Goal: Find specific page/section: Find specific page/section

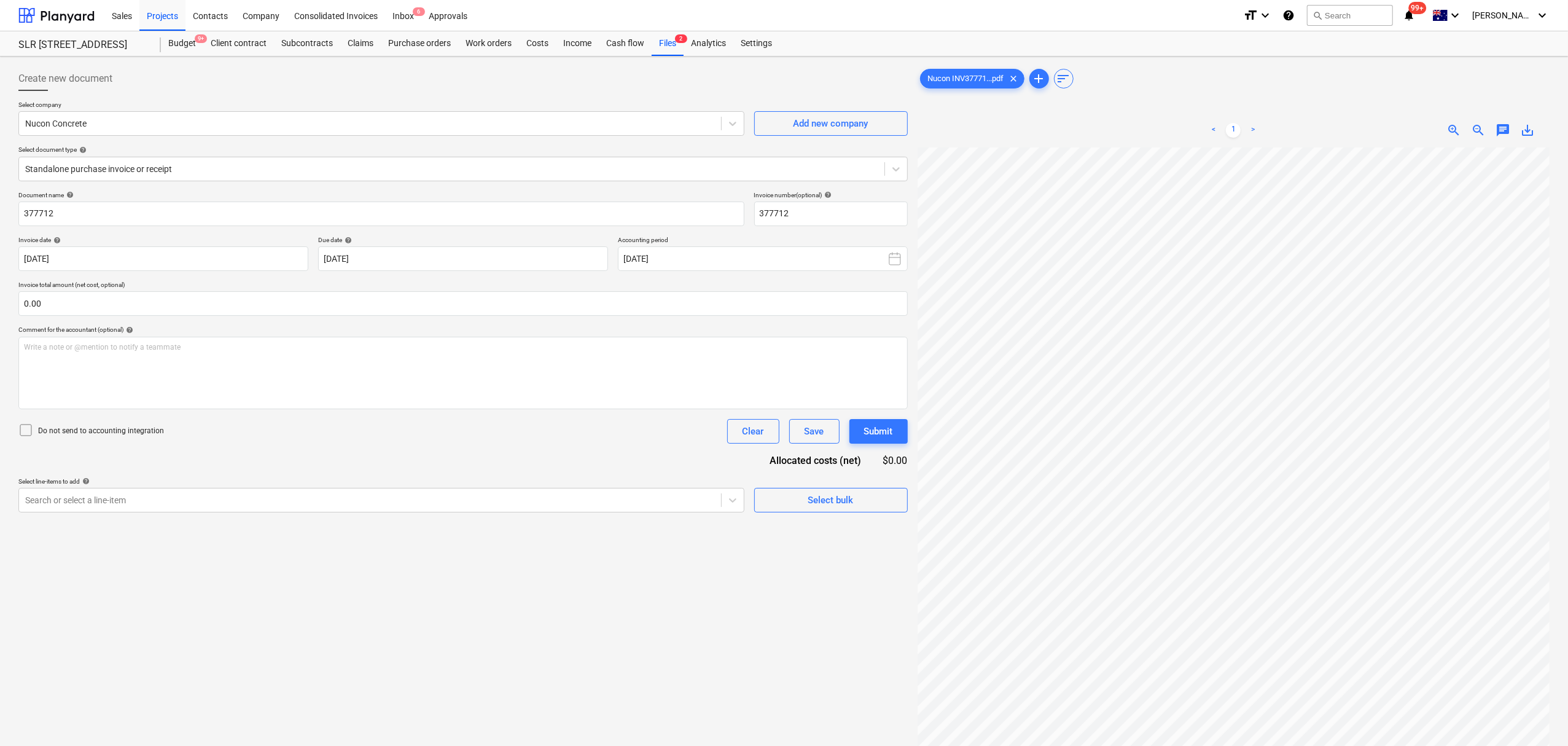
scroll to position [0, 20]
click at [176, 13] on div "Projects" at bounding box center [163, 15] width 46 height 31
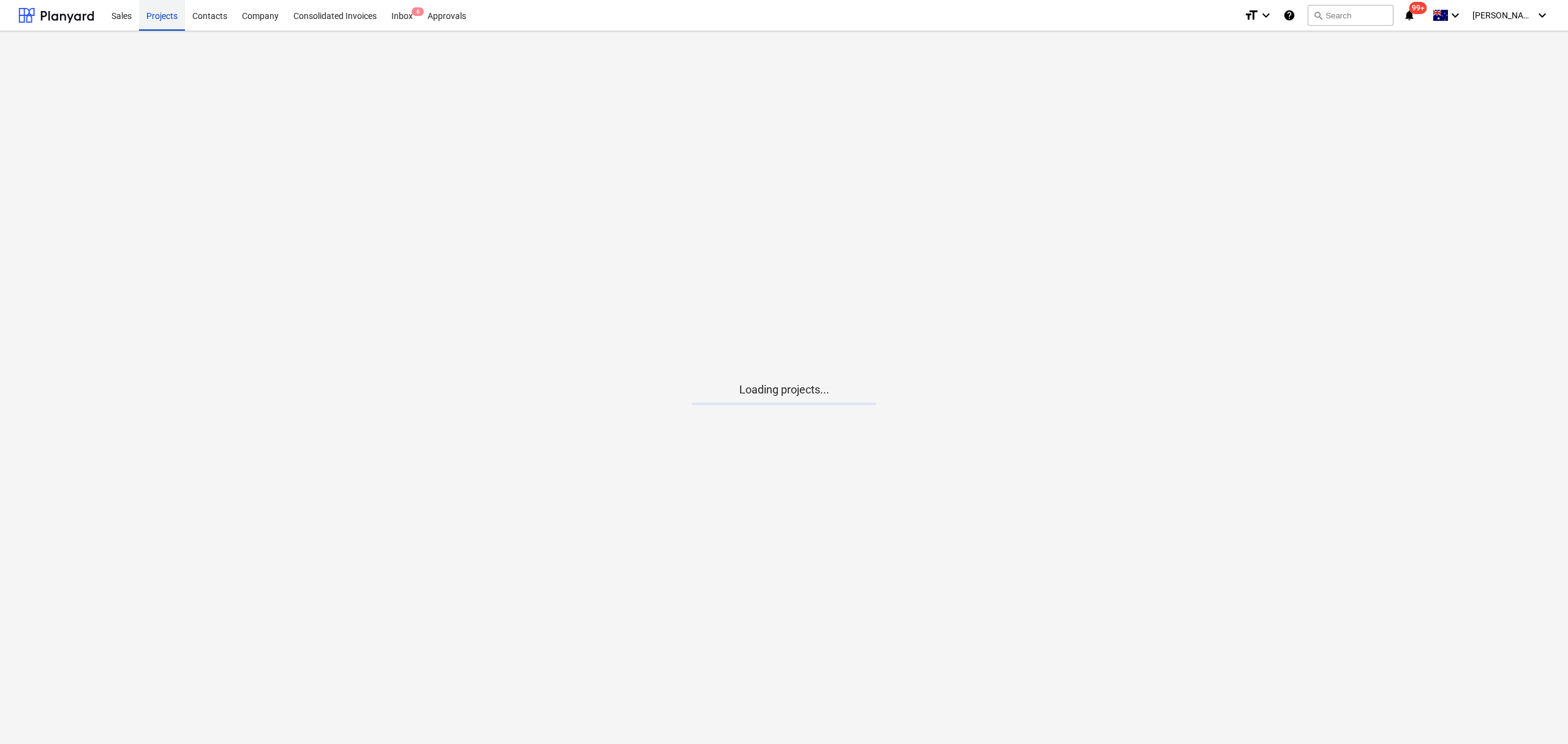
click at [174, 13] on div "Projects" at bounding box center [162, 15] width 46 height 31
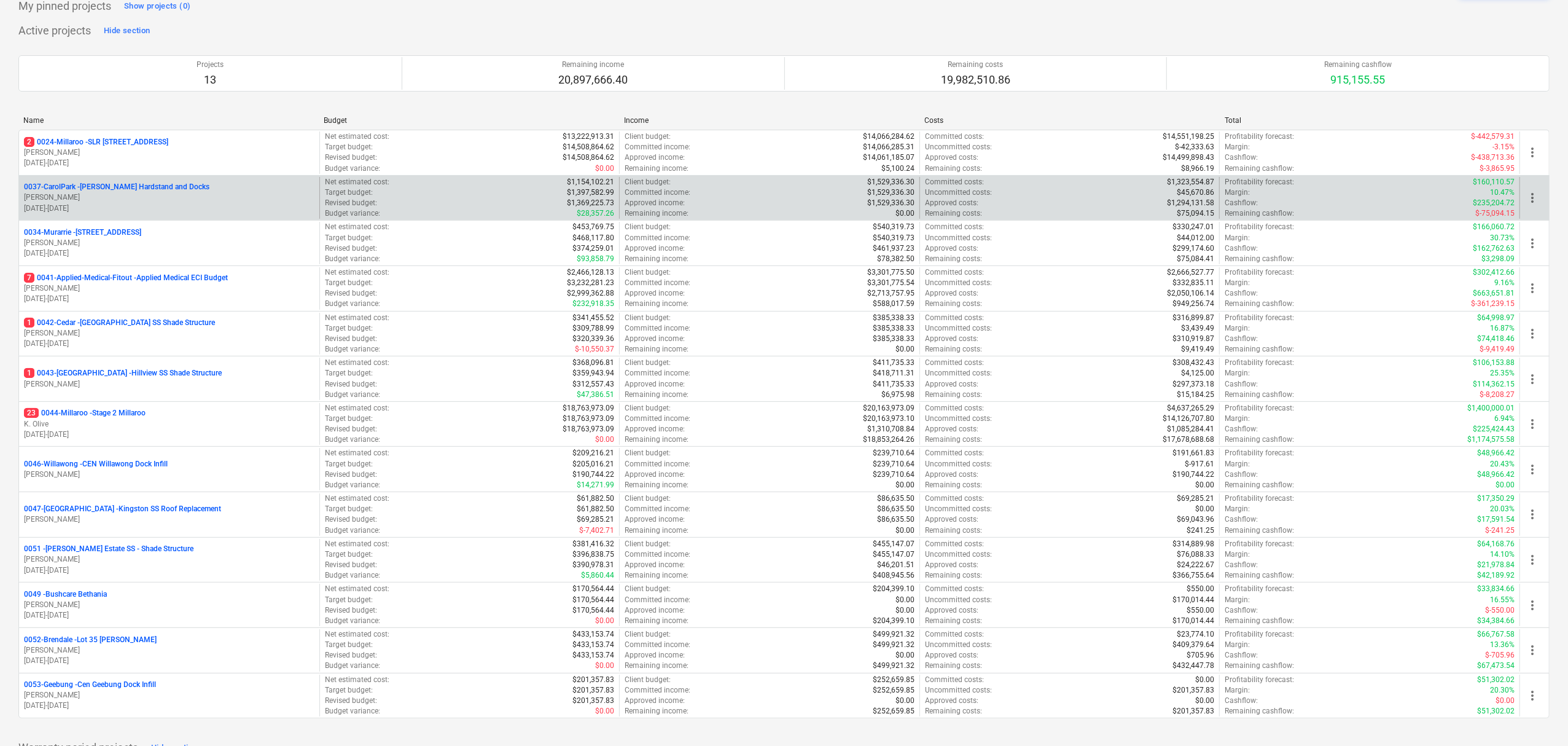
scroll to position [164, 0]
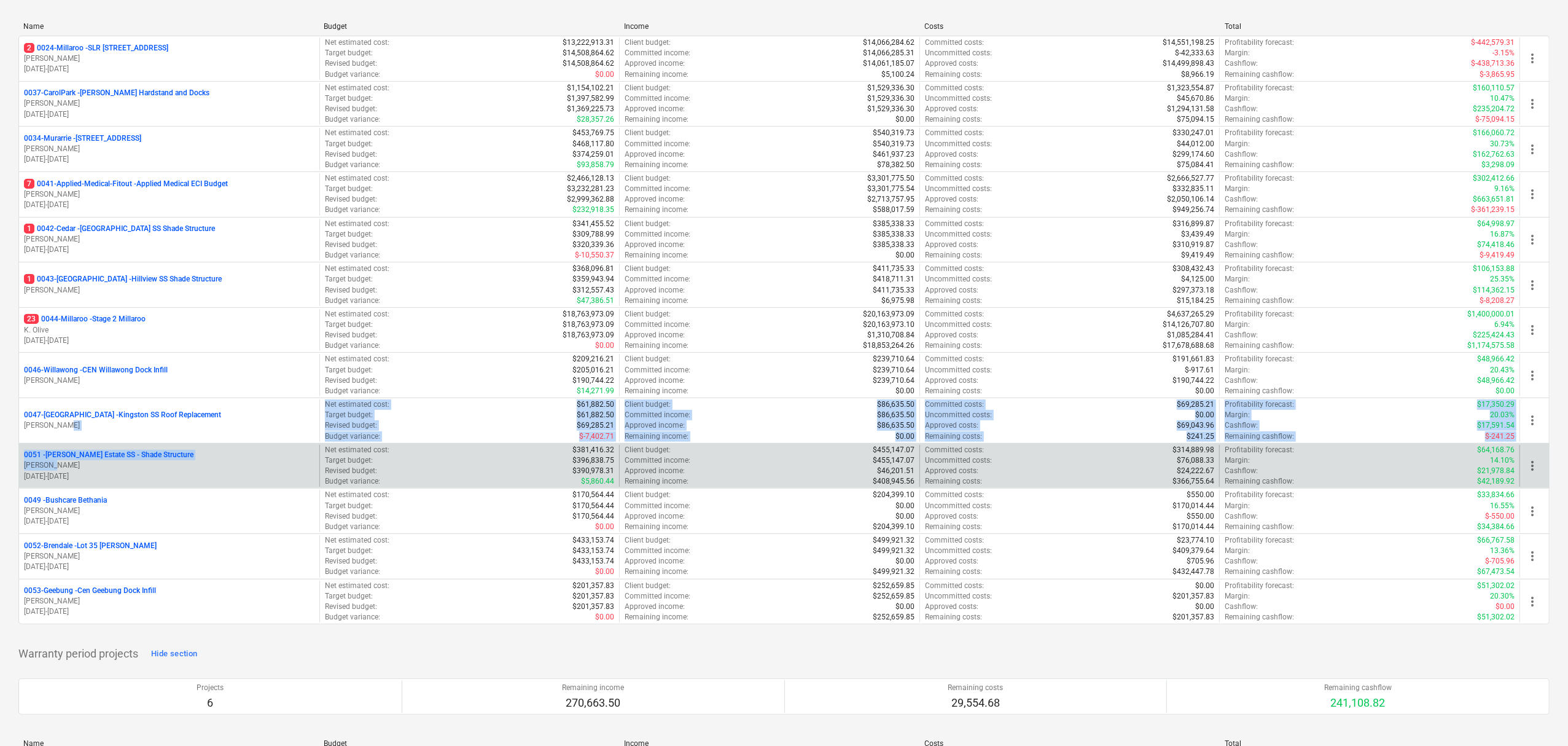
drag, startPoint x: 116, startPoint y: 453, endPoint x: 115, endPoint y: 468, distance: 15.0
click at [115, 468] on div "2 0024-Millaroo - SLR 2 Millaroo Drive [PERSON_NAME] [DATE] - [DATE] Net estima…" at bounding box center [784, 330] width 1531 height 589
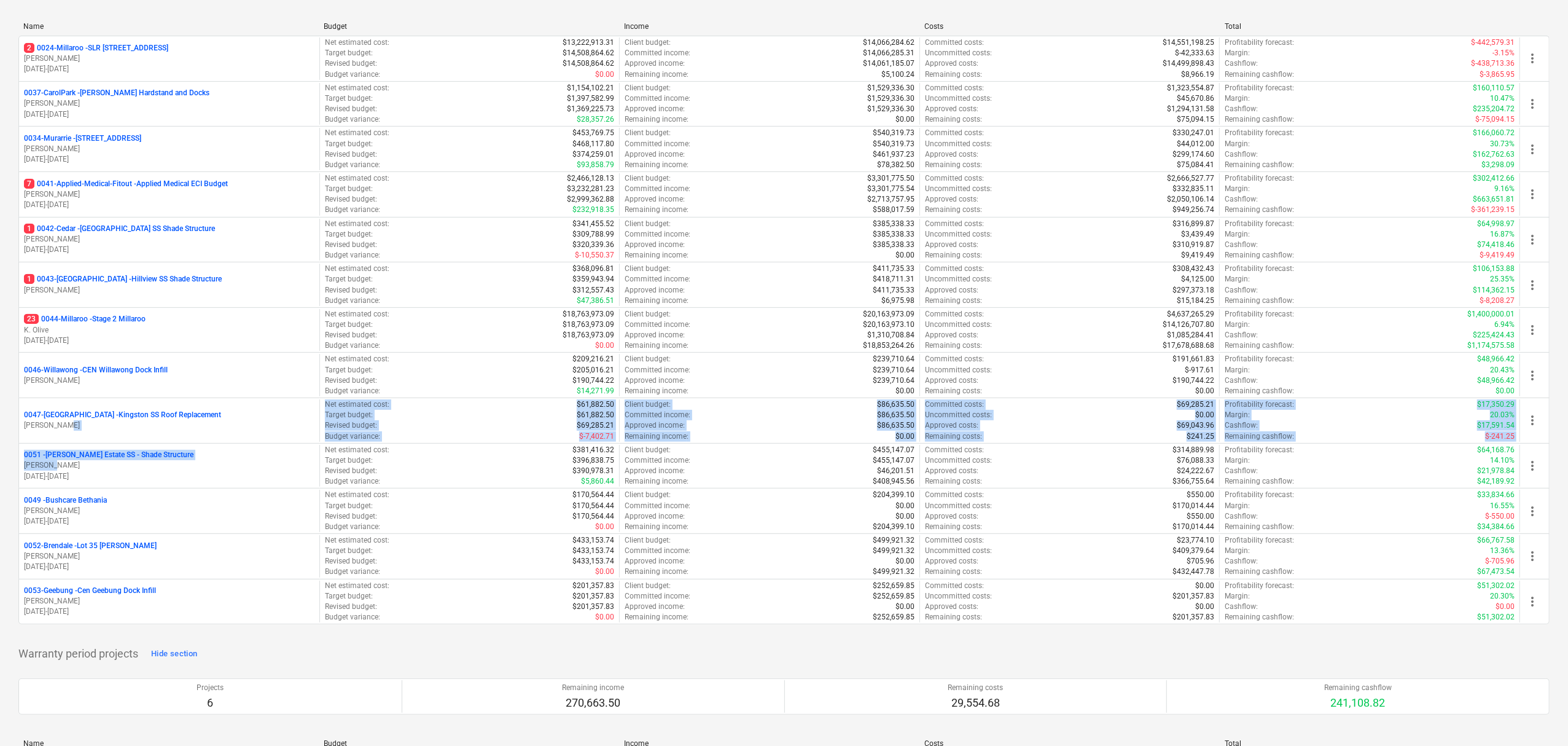
click at [4, 446] on div "Create demo project Create Project My pinned projects Show projects (0) Active …" at bounding box center [784, 680] width 1568 height 1626
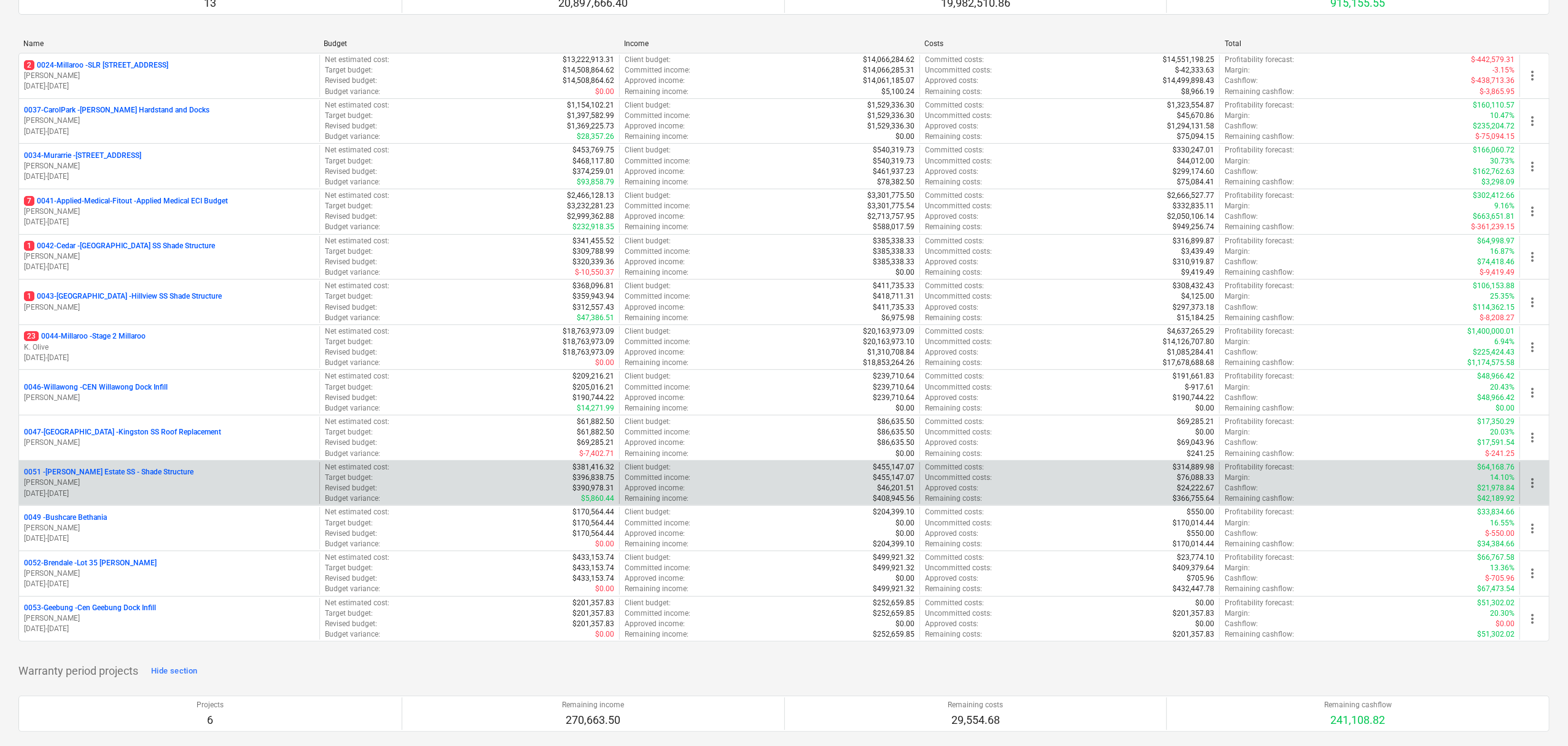
scroll to position [246, 0]
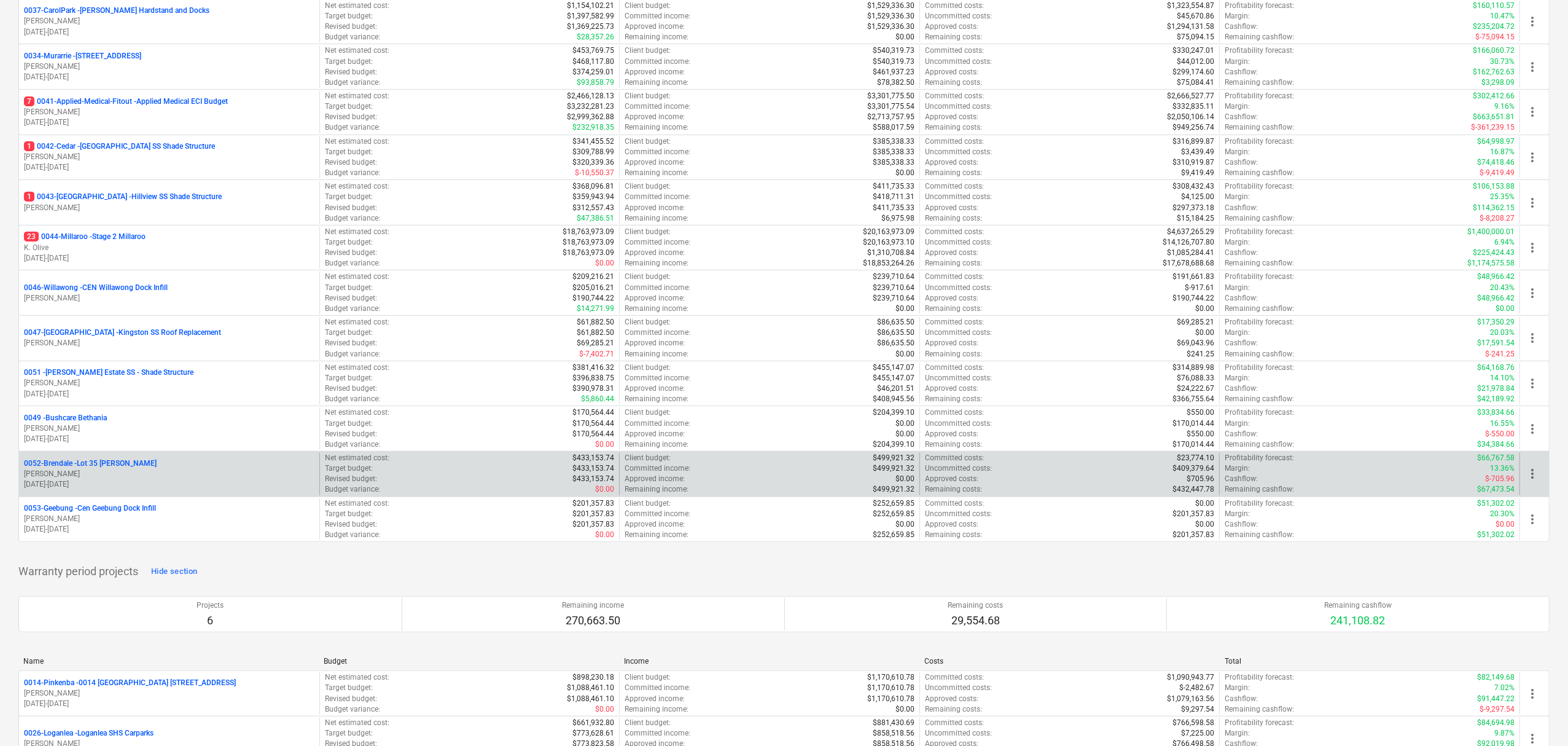
click at [153, 473] on p "[PERSON_NAME]" at bounding box center [169, 473] width 290 height 10
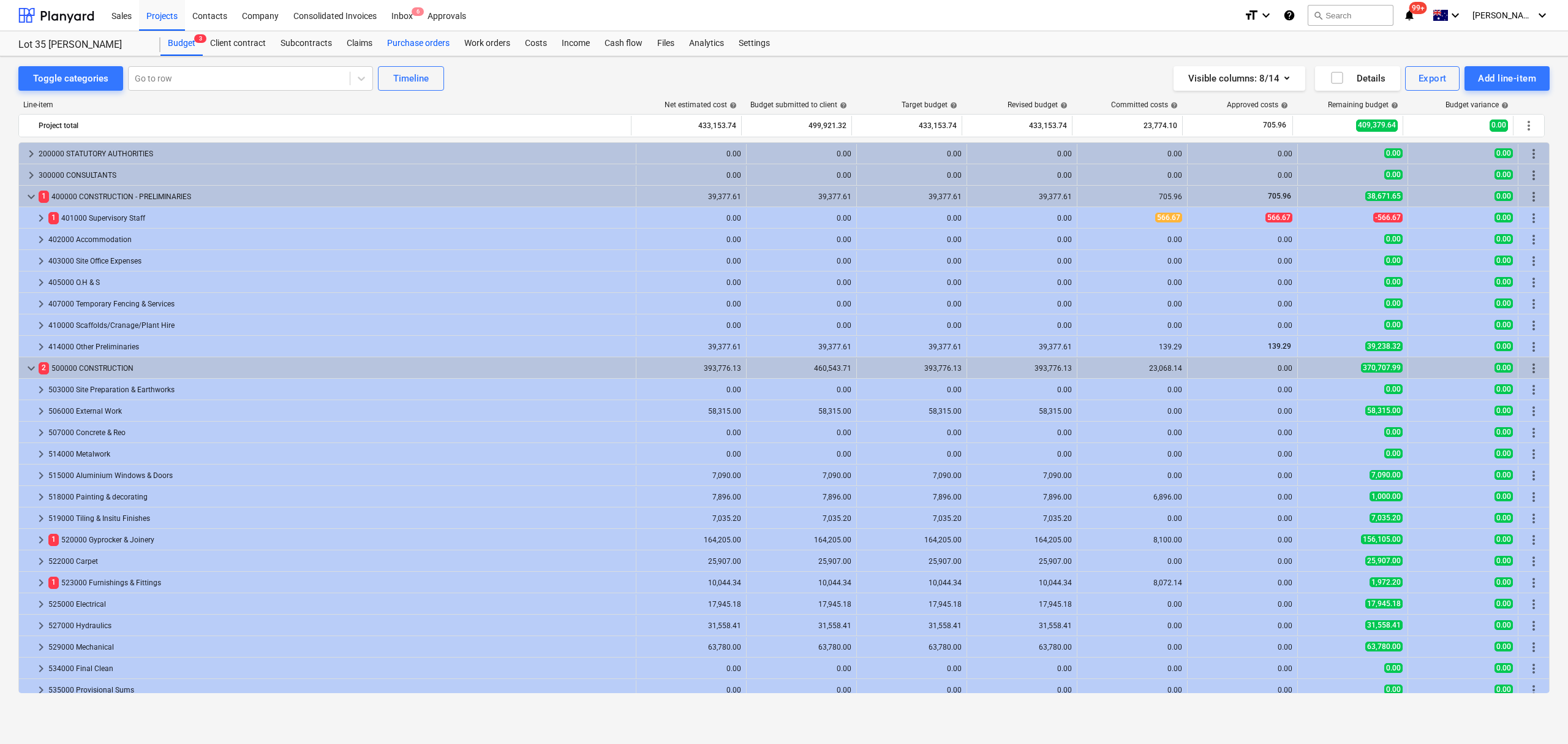
click at [425, 38] on div "Purchase orders" at bounding box center [419, 43] width 77 height 25
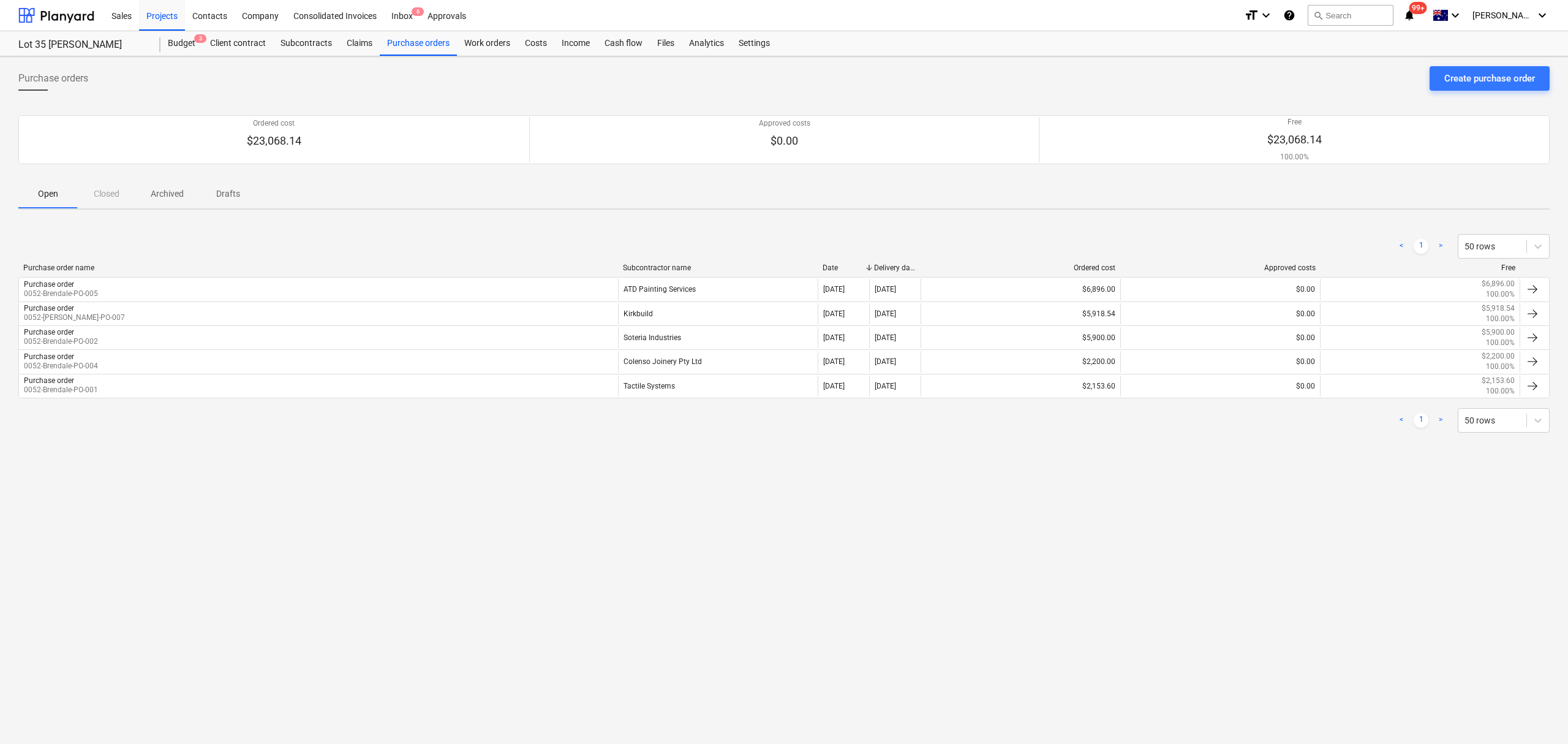
click at [320, 461] on div "Purchase orders Create purchase order Ordered cost $23,068.14 Approved costs $0…" at bounding box center [784, 399] width 1568 height 687
click at [192, 48] on div "Budget 3" at bounding box center [182, 43] width 42 height 25
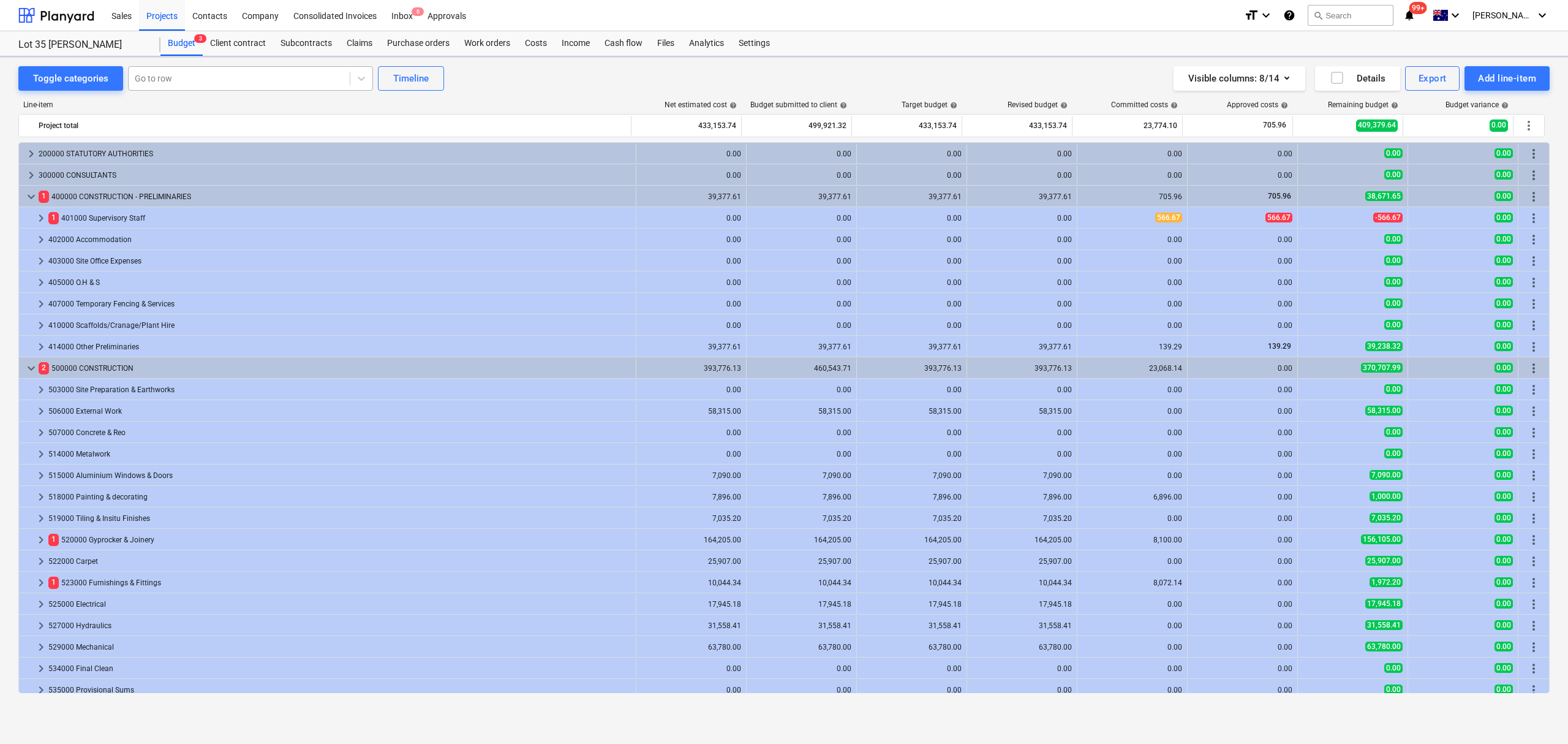
click at [189, 66] on div "Go to row" at bounding box center [251, 78] width 245 height 25
click at [193, 76] on div at bounding box center [239, 77] width 209 height 12
click at [193, 77] on div at bounding box center [239, 77] width 209 height 12
type input "til"
